Goal: Complete application form

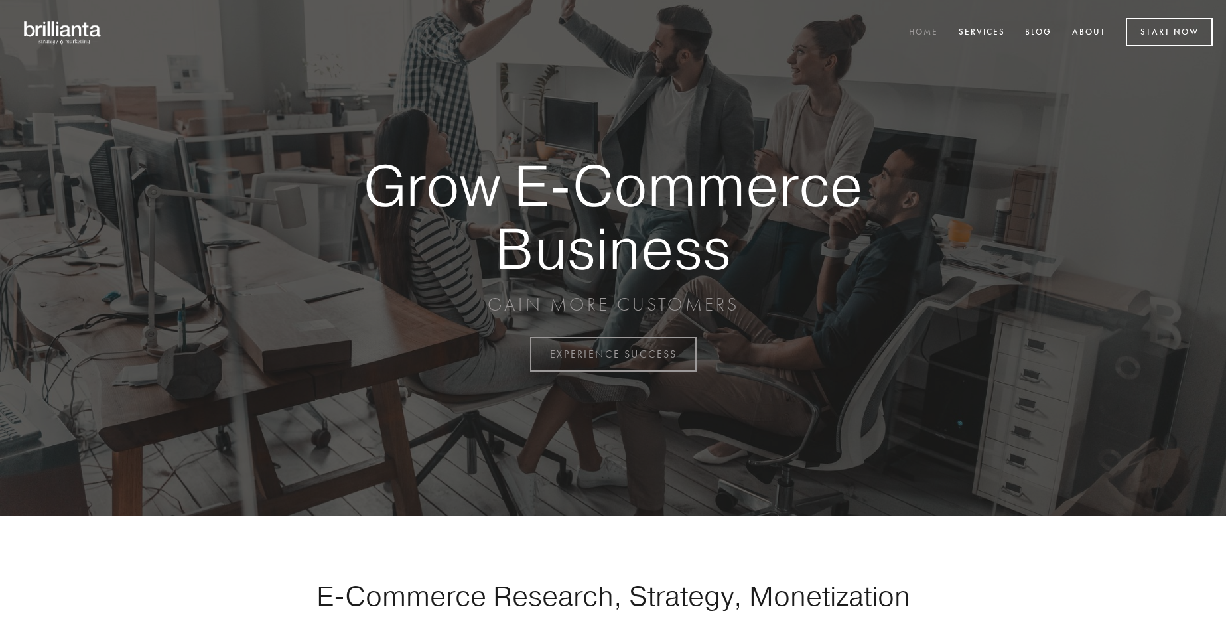
scroll to position [3477, 0]
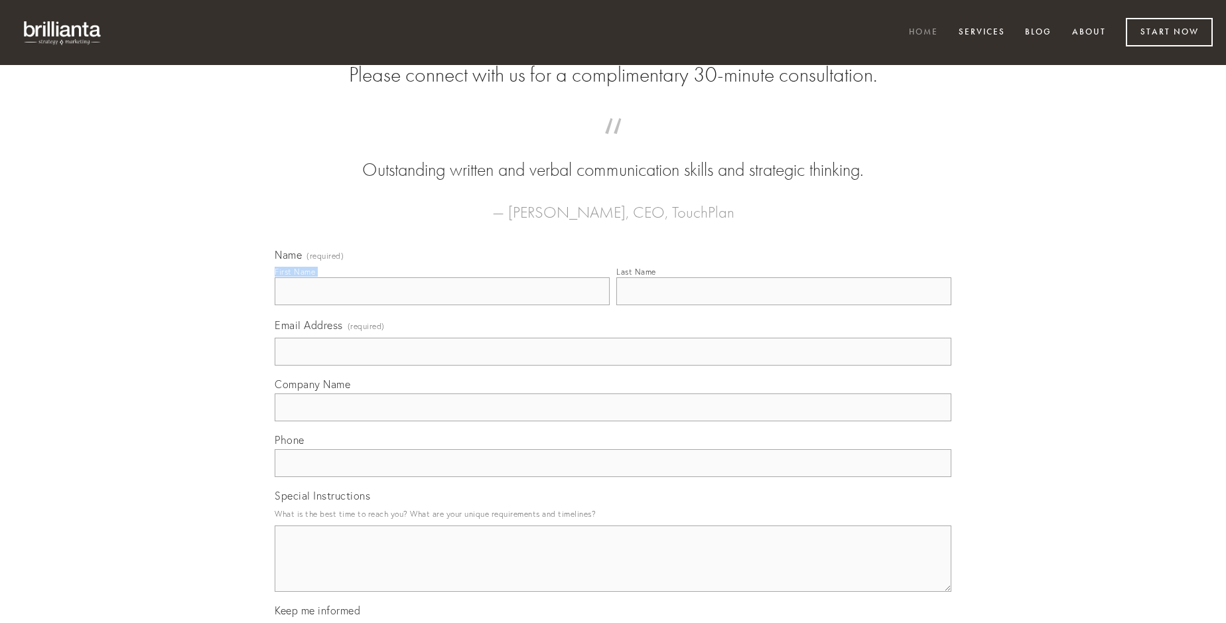
type input "[PERSON_NAME]"
click at [783, 305] on input "Last Name" at bounding box center [783, 291] width 335 height 28
type input "[PERSON_NAME]"
click at [613, 365] on input "Email Address (required)" at bounding box center [613, 352] width 677 height 28
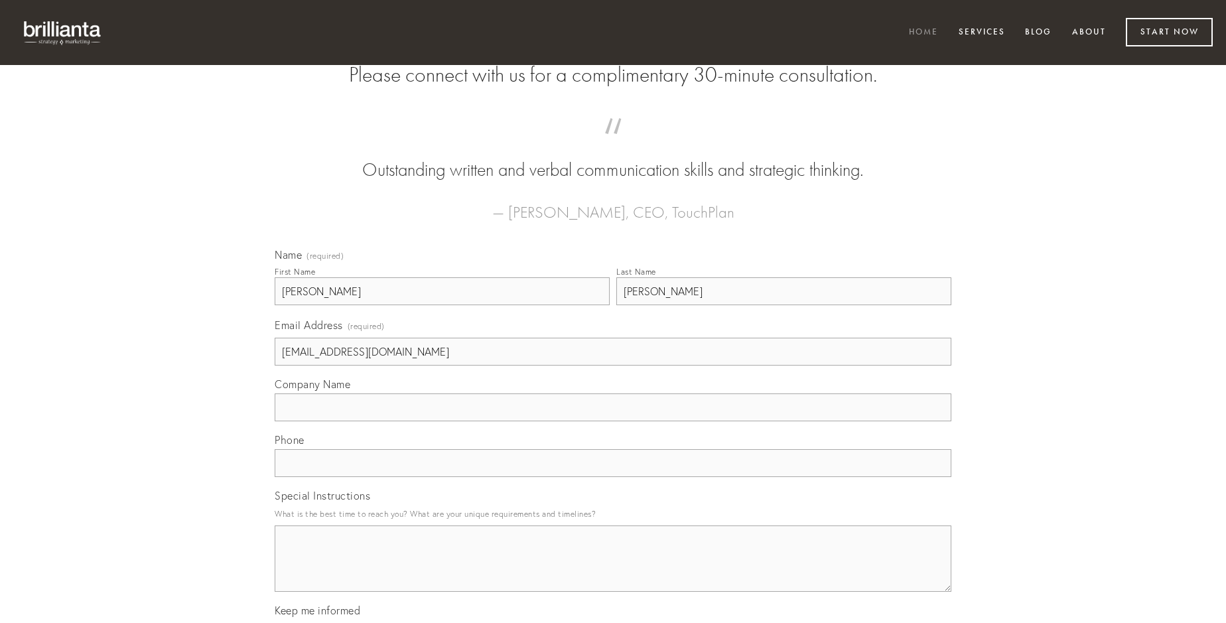
type input "[EMAIL_ADDRESS][DOMAIN_NAME]"
click at [613, 421] on input "Company Name" at bounding box center [613, 407] width 677 height 28
type input "[MEDICAL_DATA]"
click at [613, 477] on input "text" at bounding box center [613, 463] width 677 height 28
click at [613, 570] on textarea "Special Instructions" at bounding box center [613, 558] width 677 height 66
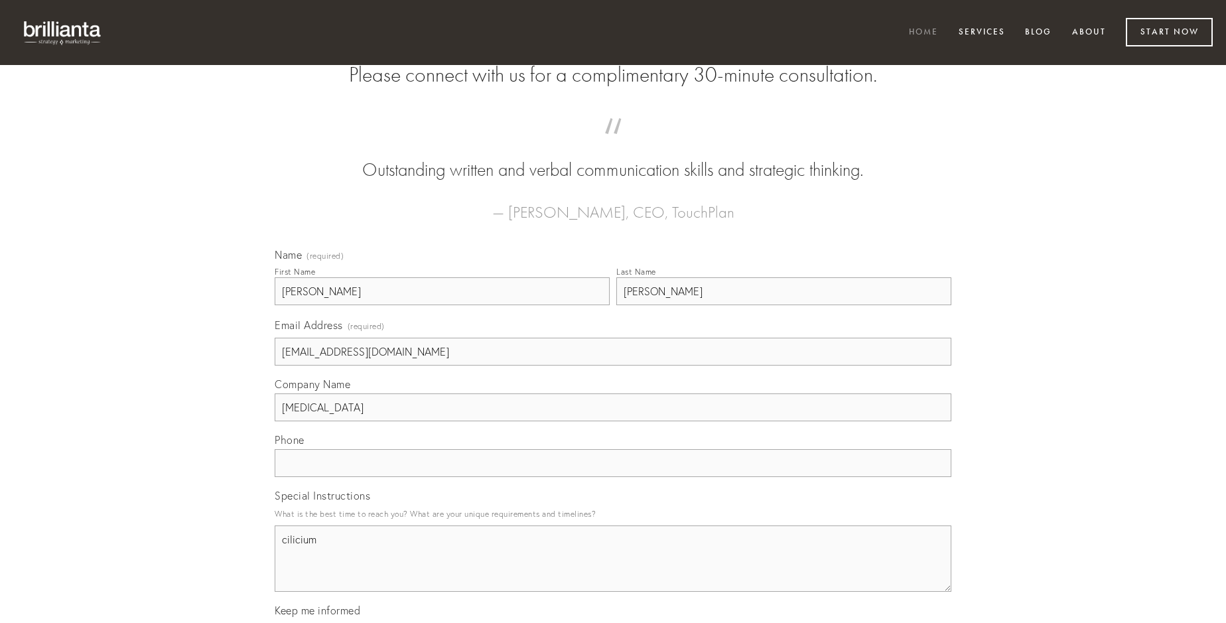
type textarea "cilicium"
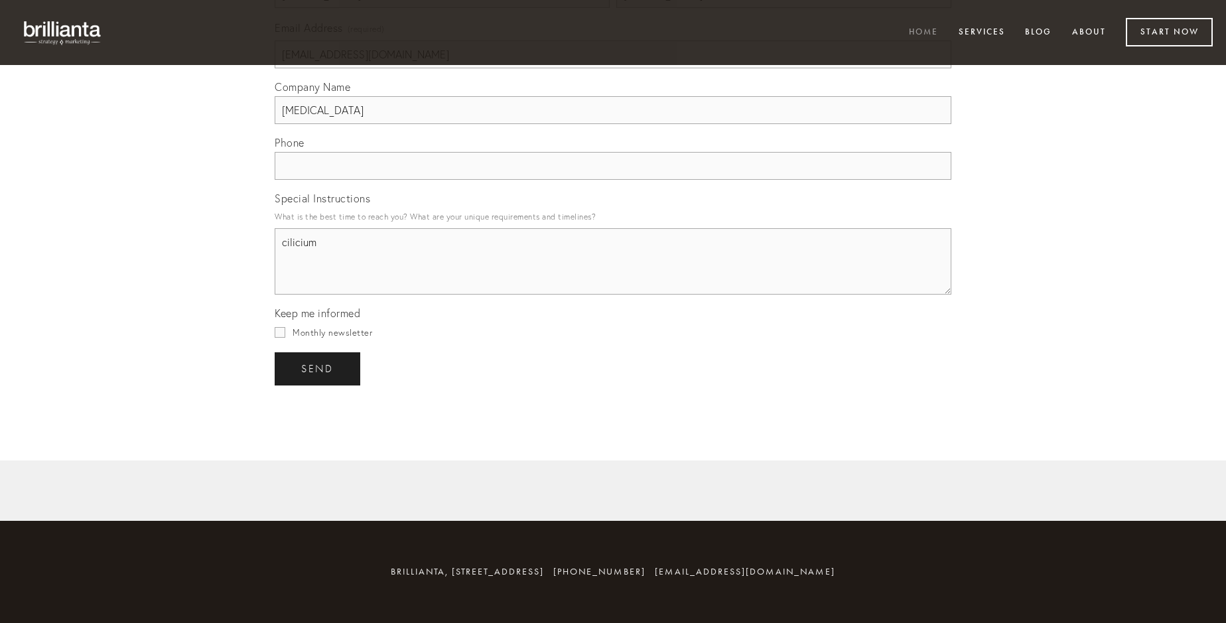
click at [318, 368] on span "send" at bounding box center [317, 369] width 32 height 12
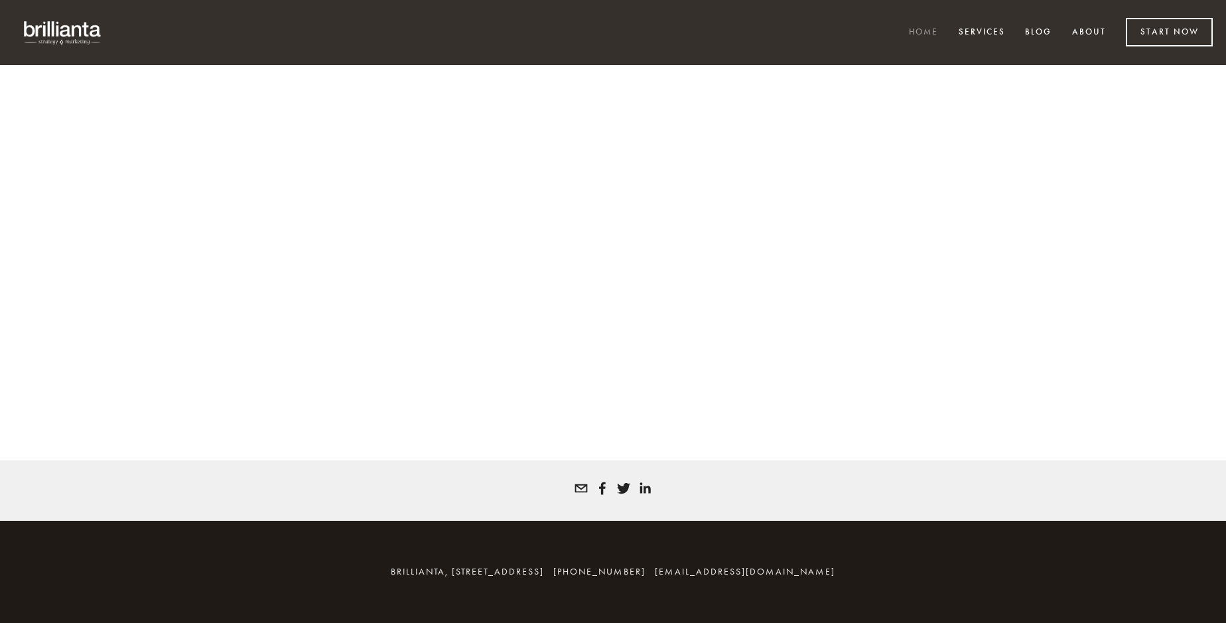
scroll to position [3459, 0]
